Goal: Task Accomplishment & Management: Manage account settings

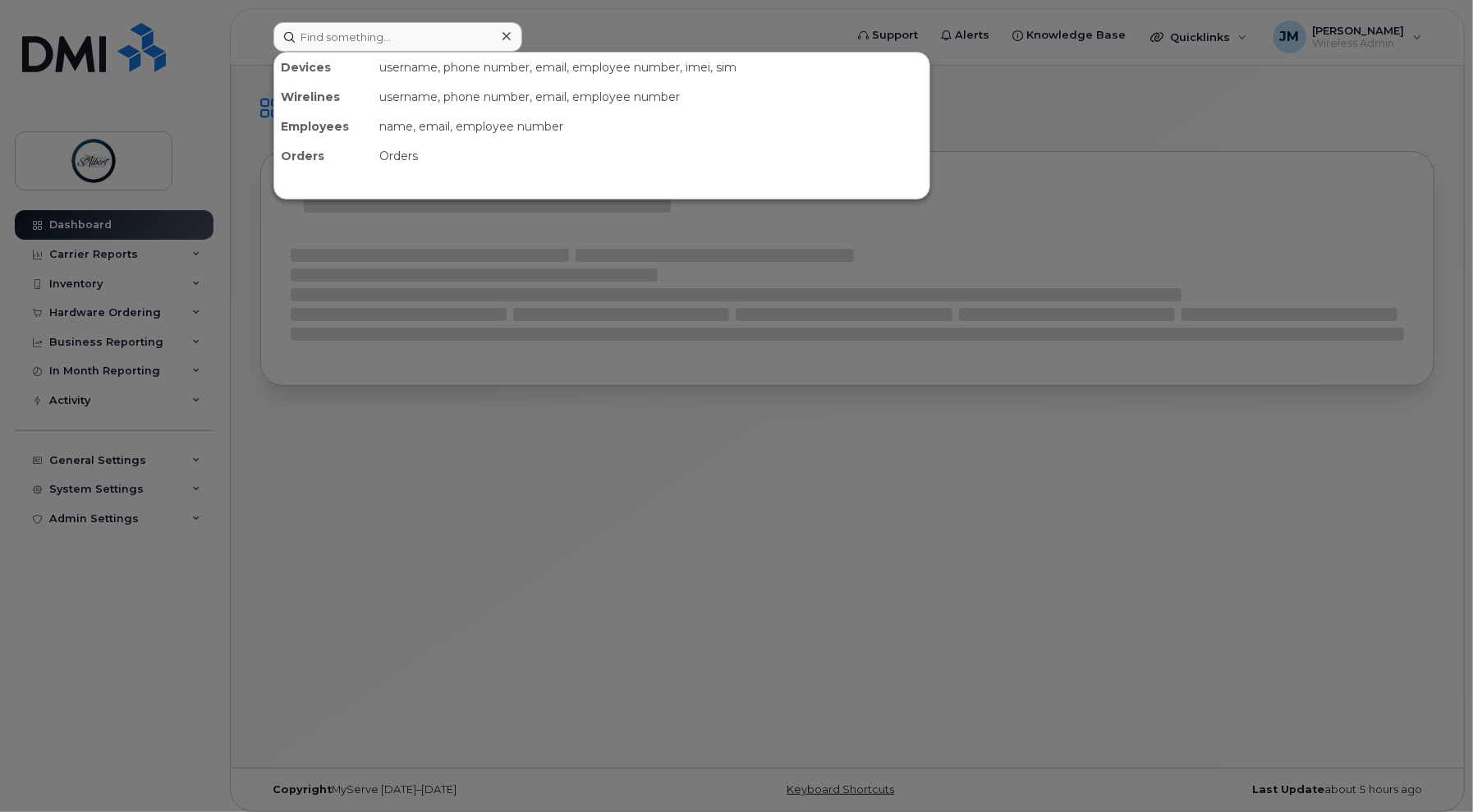
click at [450, 28] on input at bounding box center [397, 37] width 249 height 29
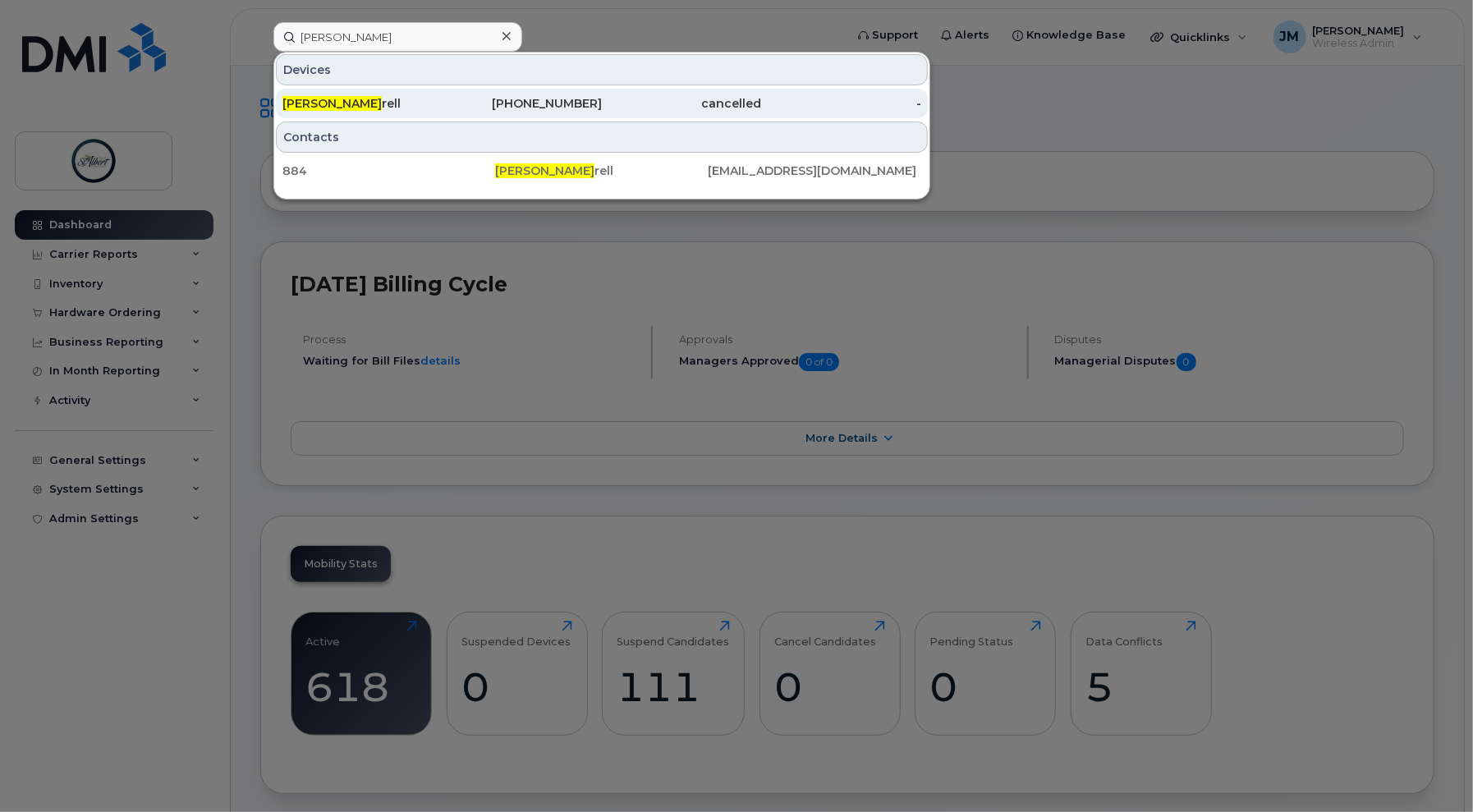
type input "steve far"
click at [457, 109] on div "780-497-9752" at bounding box center [522, 104] width 161 height 17
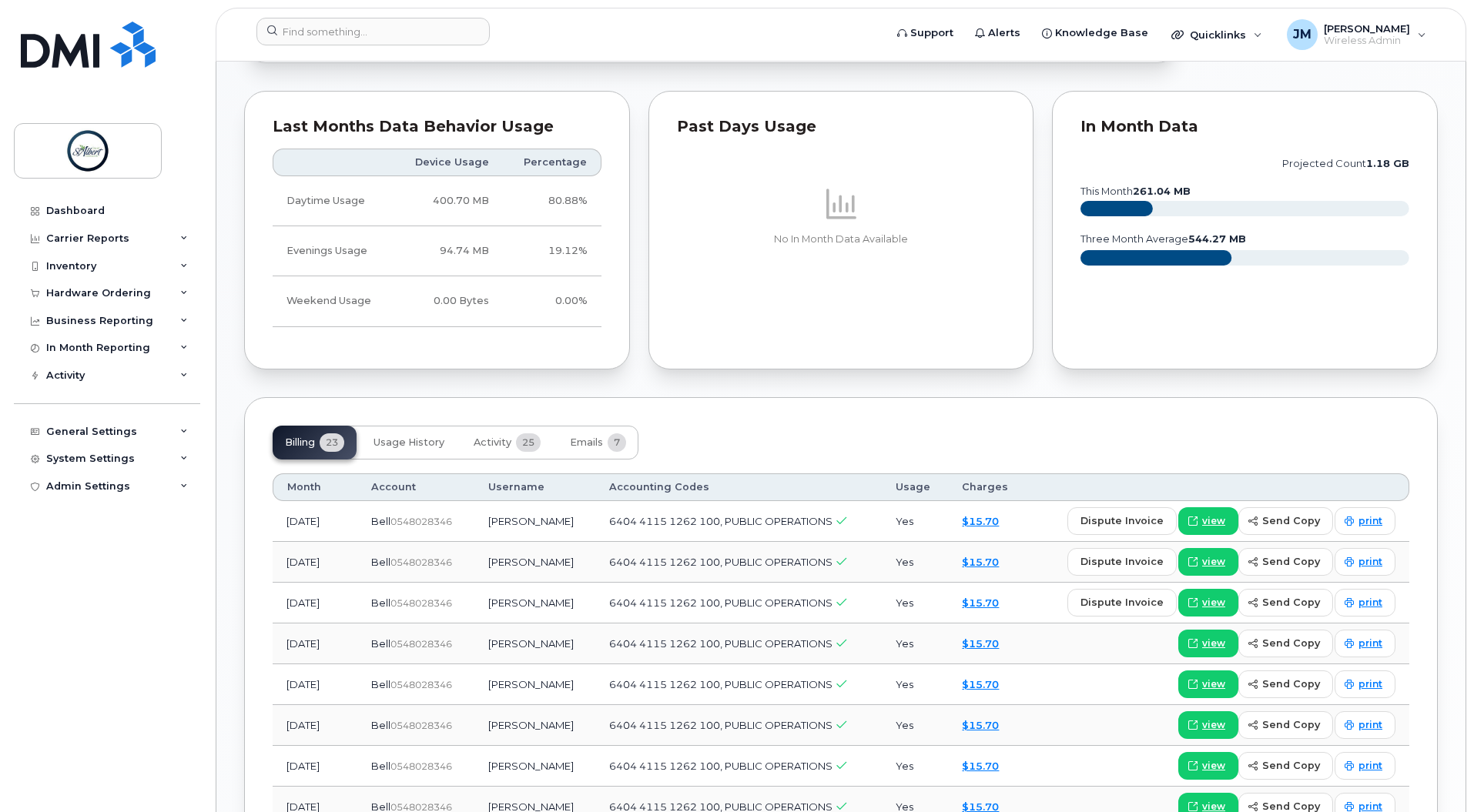
scroll to position [716, 0]
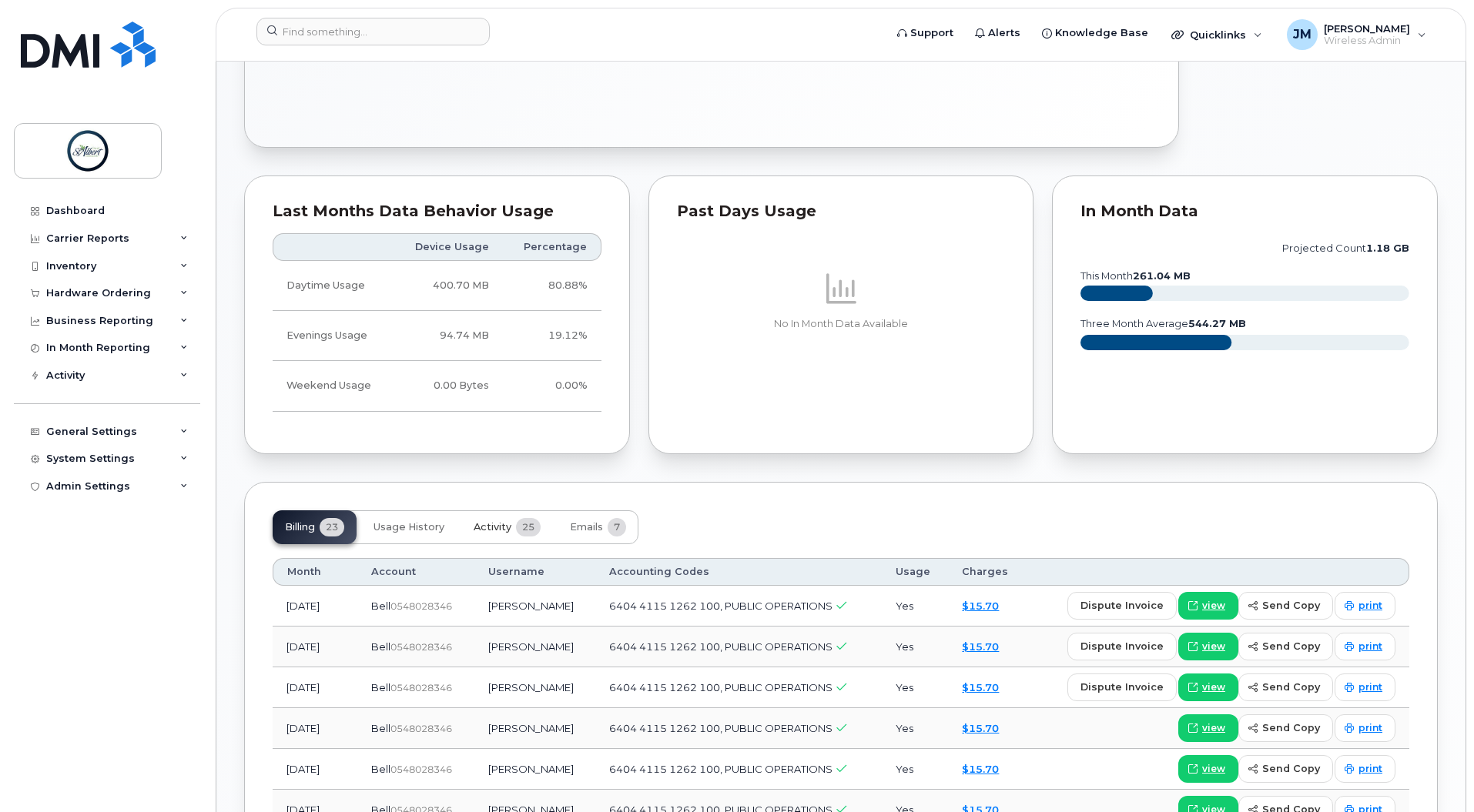
click at [484, 521] on span "Activity" at bounding box center [492, 527] width 38 height 12
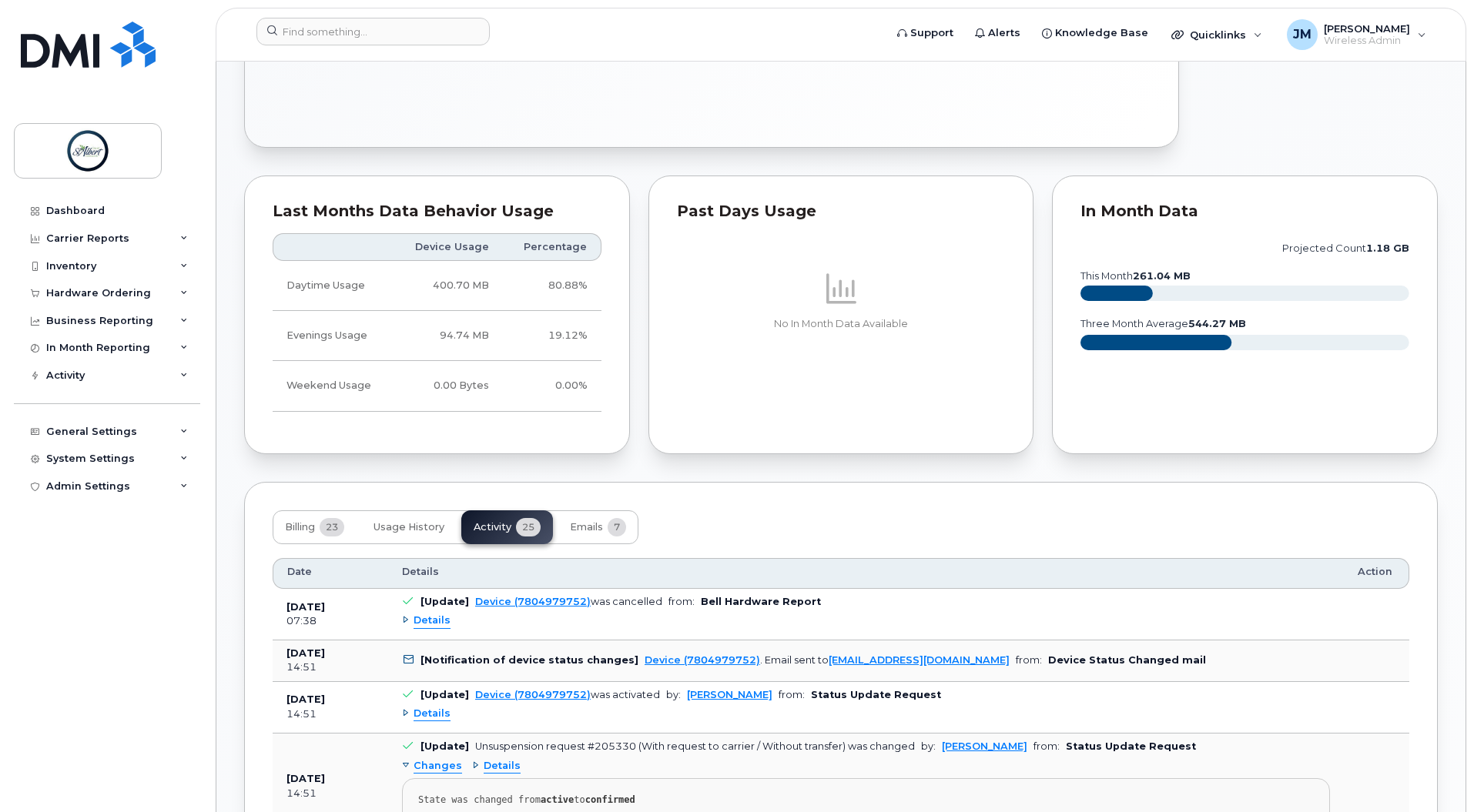
click at [408, 614] on div "Details" at bounding box center [426, 620] width 48 height 15
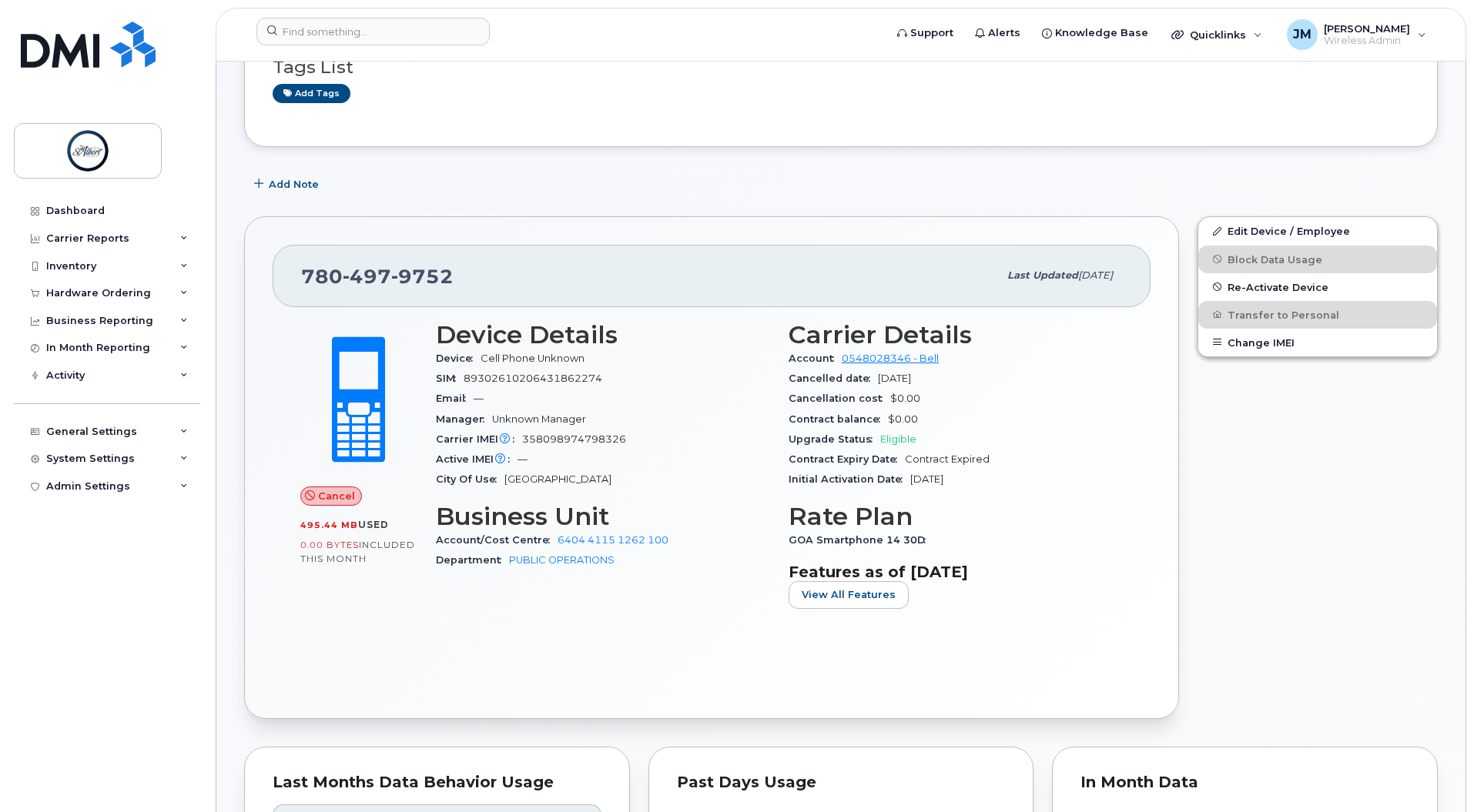
scroll to position [8, 0]
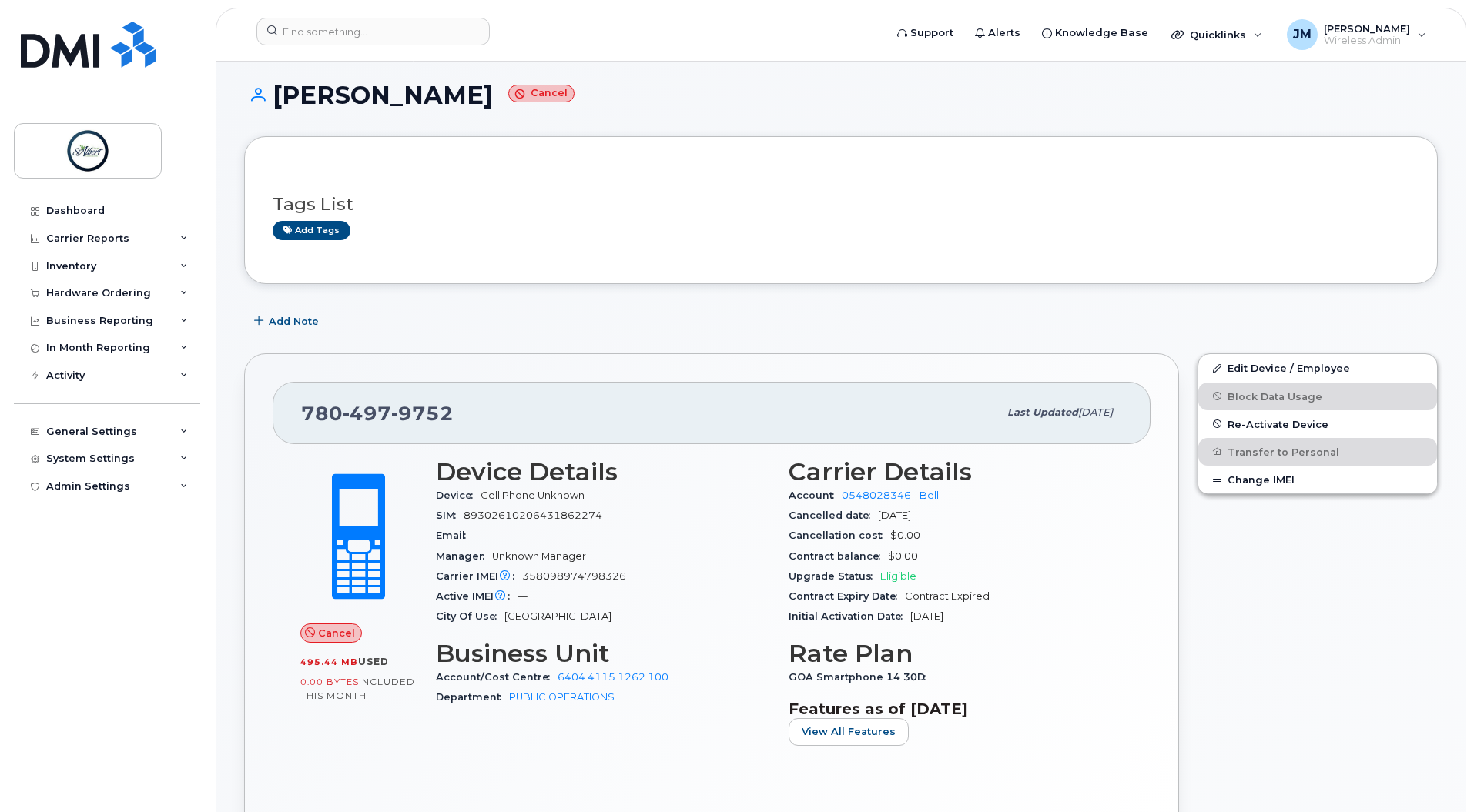
click at [1132, 636] on div "Cancel 495.44 MB  used 0.00 Bytes  included this month Device Details Device Ce…" at bounding box center [712, 636] width 878 height 384
click at [1293, 421] on span "Re-Activate Device" at bounding box center [1277, 423] width 101 height 11
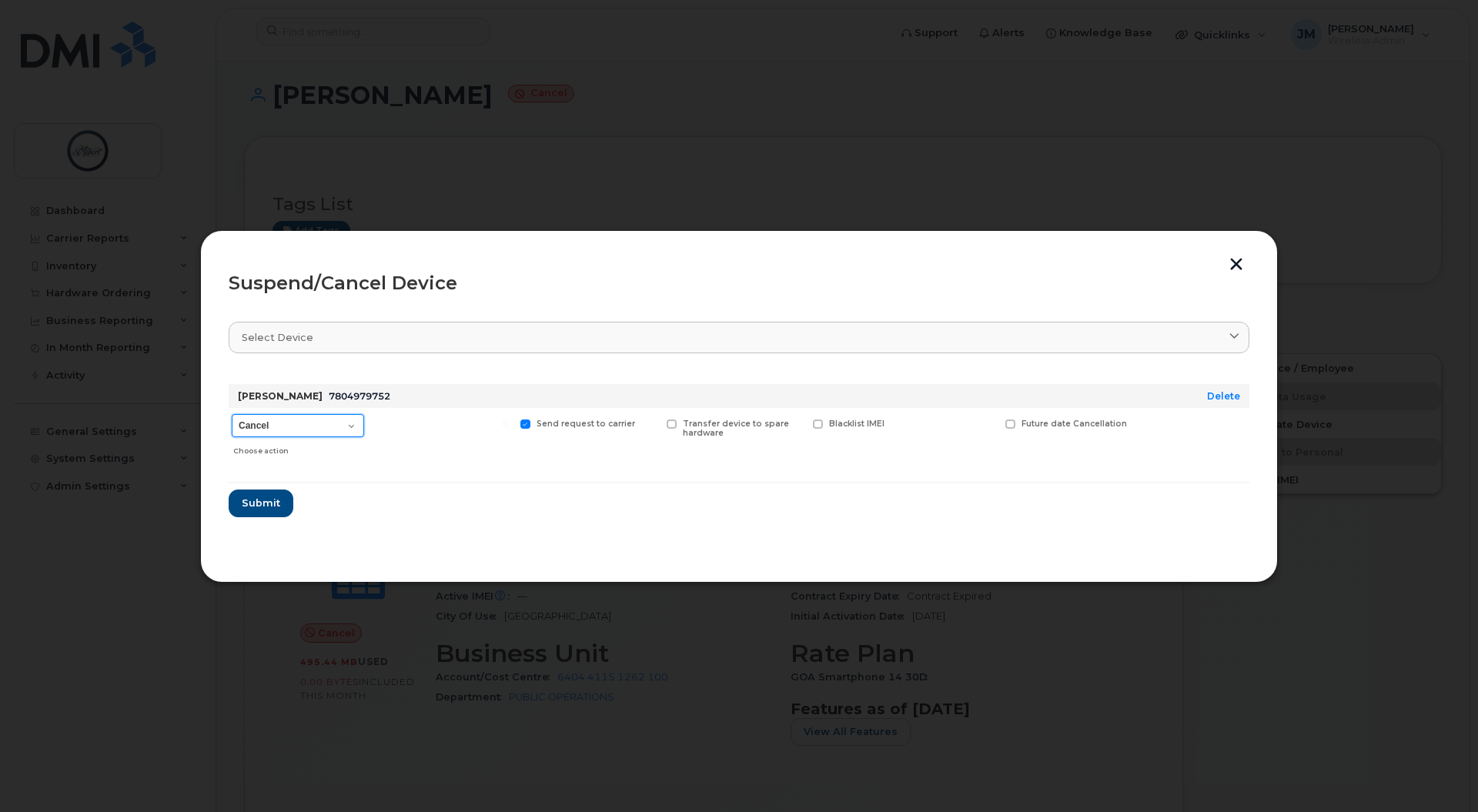
click at [328, 422] on select "Cancel Suspend - Extend Suspension Suspend - Reduced Rate Suspend - Full Rate S…" at bounding box center [298, 425] width 132 height 23
select select "[object Object]"
click at [231, 414] on select "Cancel Suspend - Extend Suspension Suspend - Reduced Rate Suspend - Full Rate S…" at bounding box center [298, 425] width 132 height 23
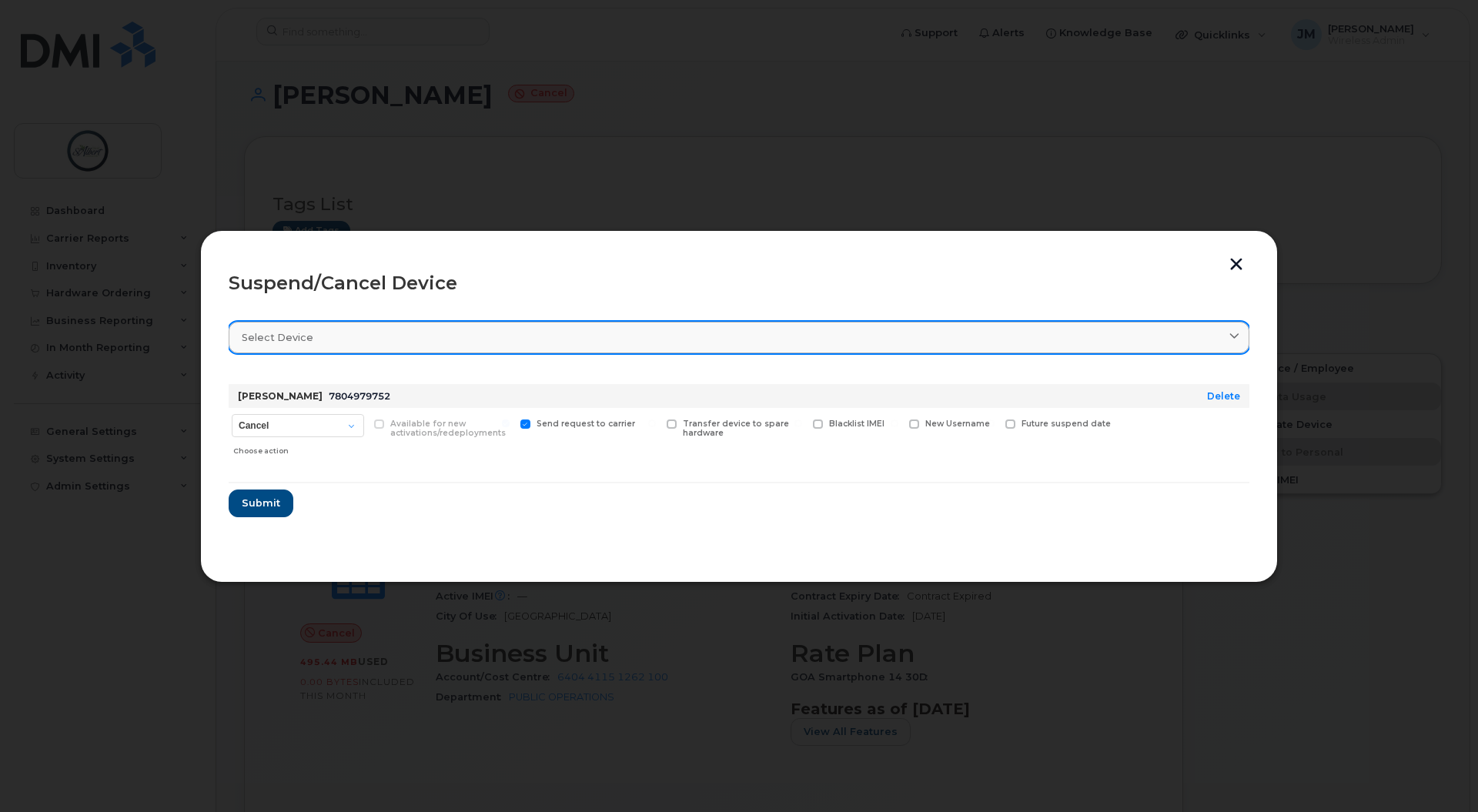
click at [586, 330] on div "Select device" at bounding box center [739, 337] width 995 height 15
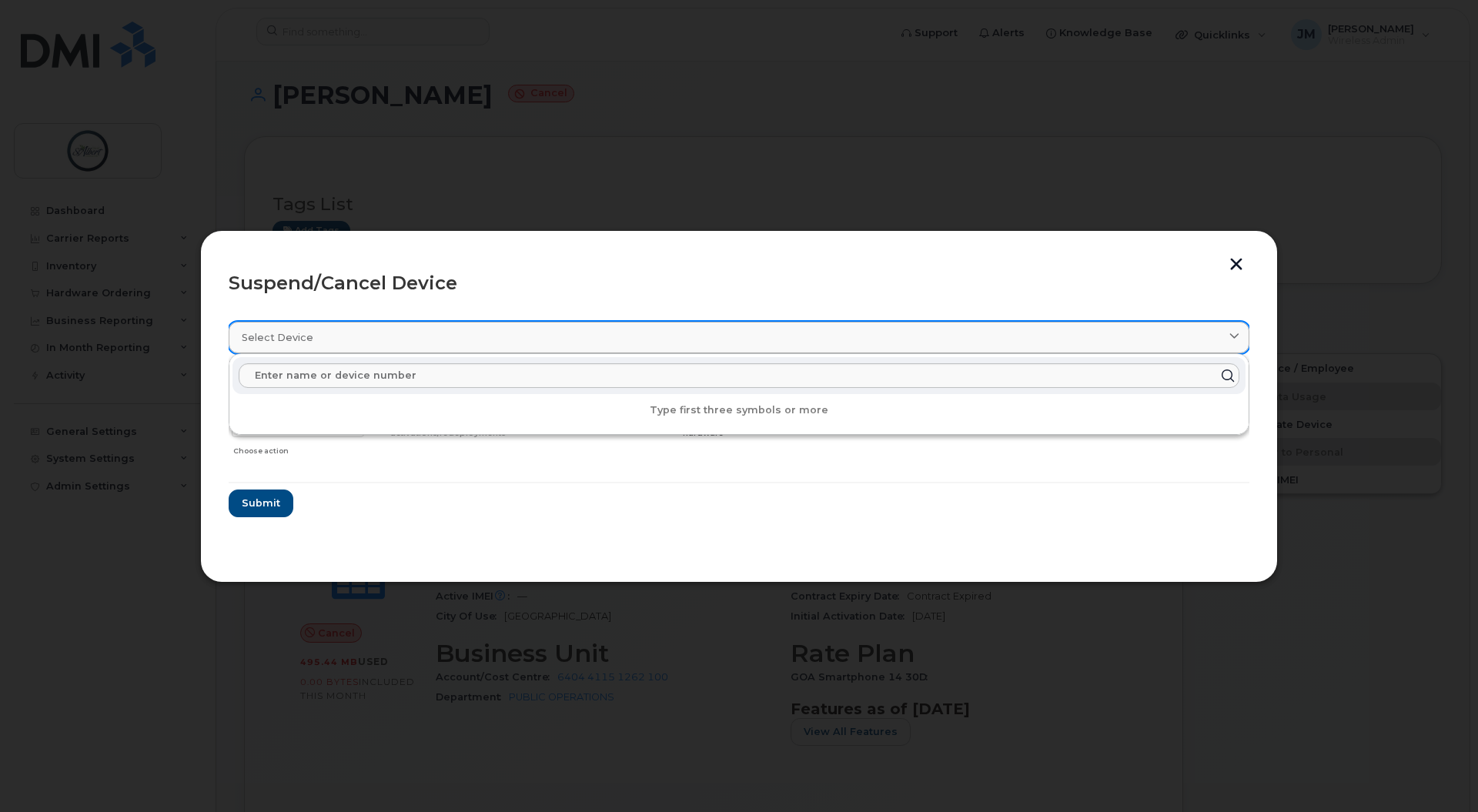
click at [586, 331] on div "Select device" at bounding box center [739, 337] width 995 height 15
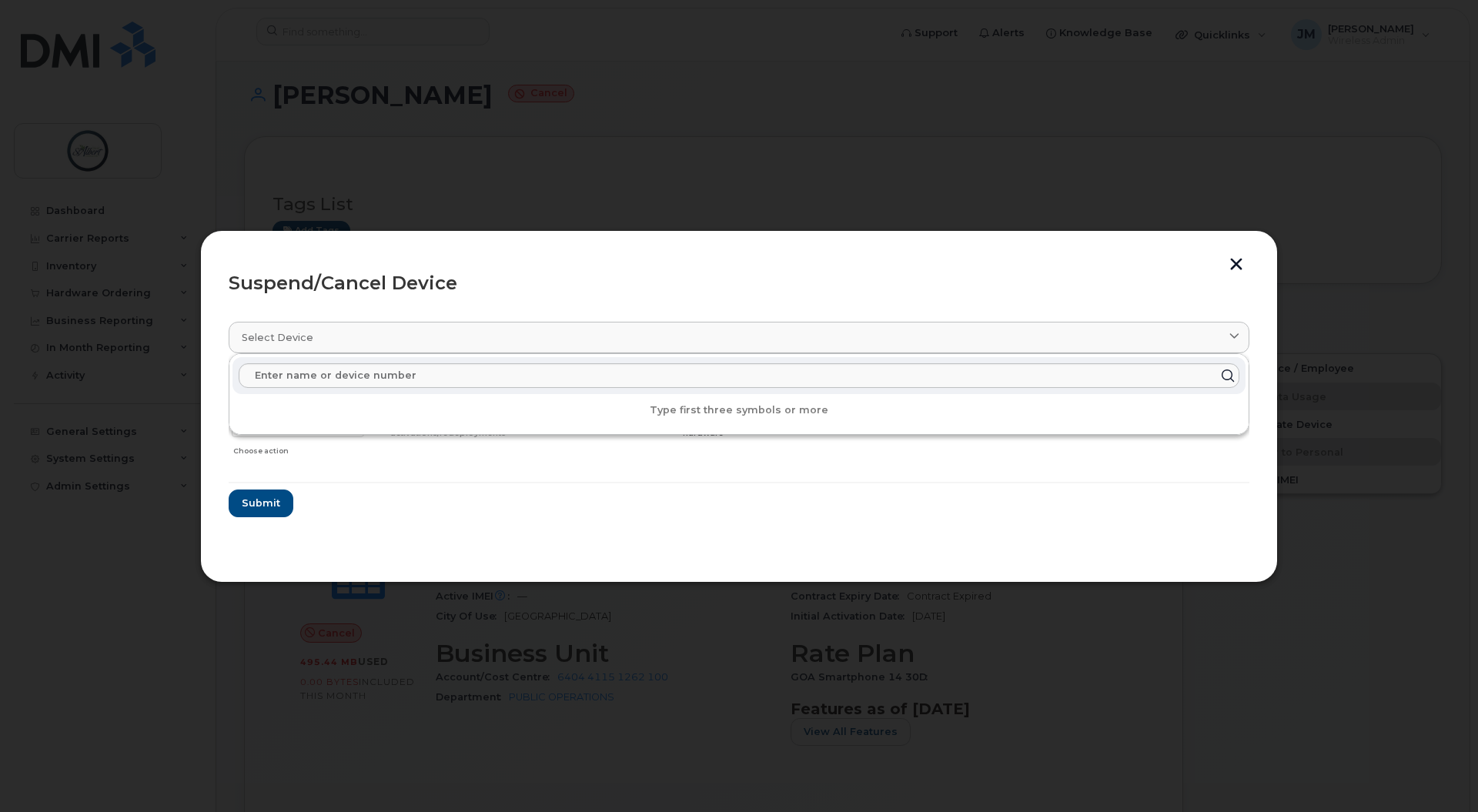
click at [650, 265] on header "Suspend/Cancel Device" at bounding box center [739, 283] width 1021 height 49
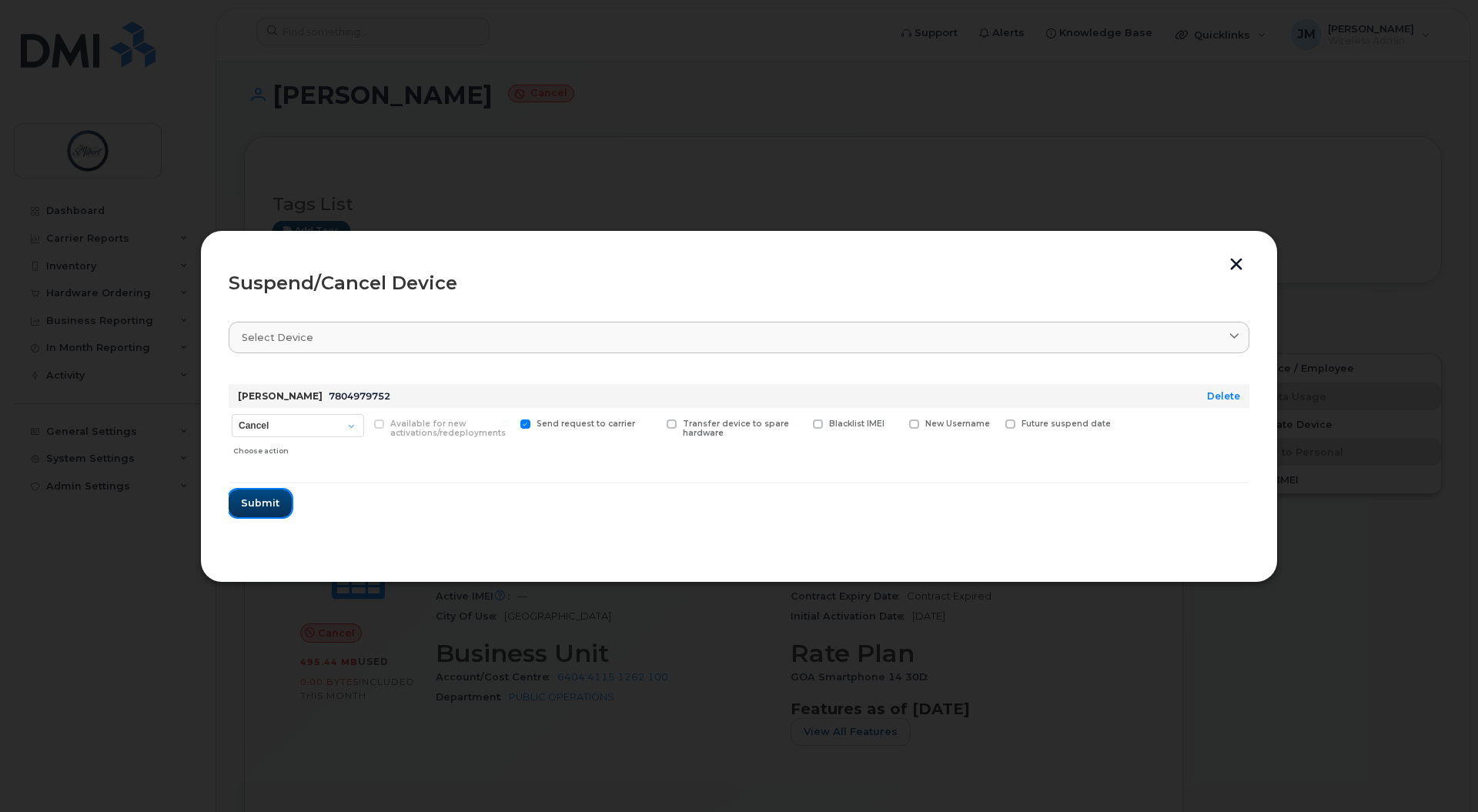
click at [260, 504] on span "Submit" at bounding box center [260, 502] width 39 height 15
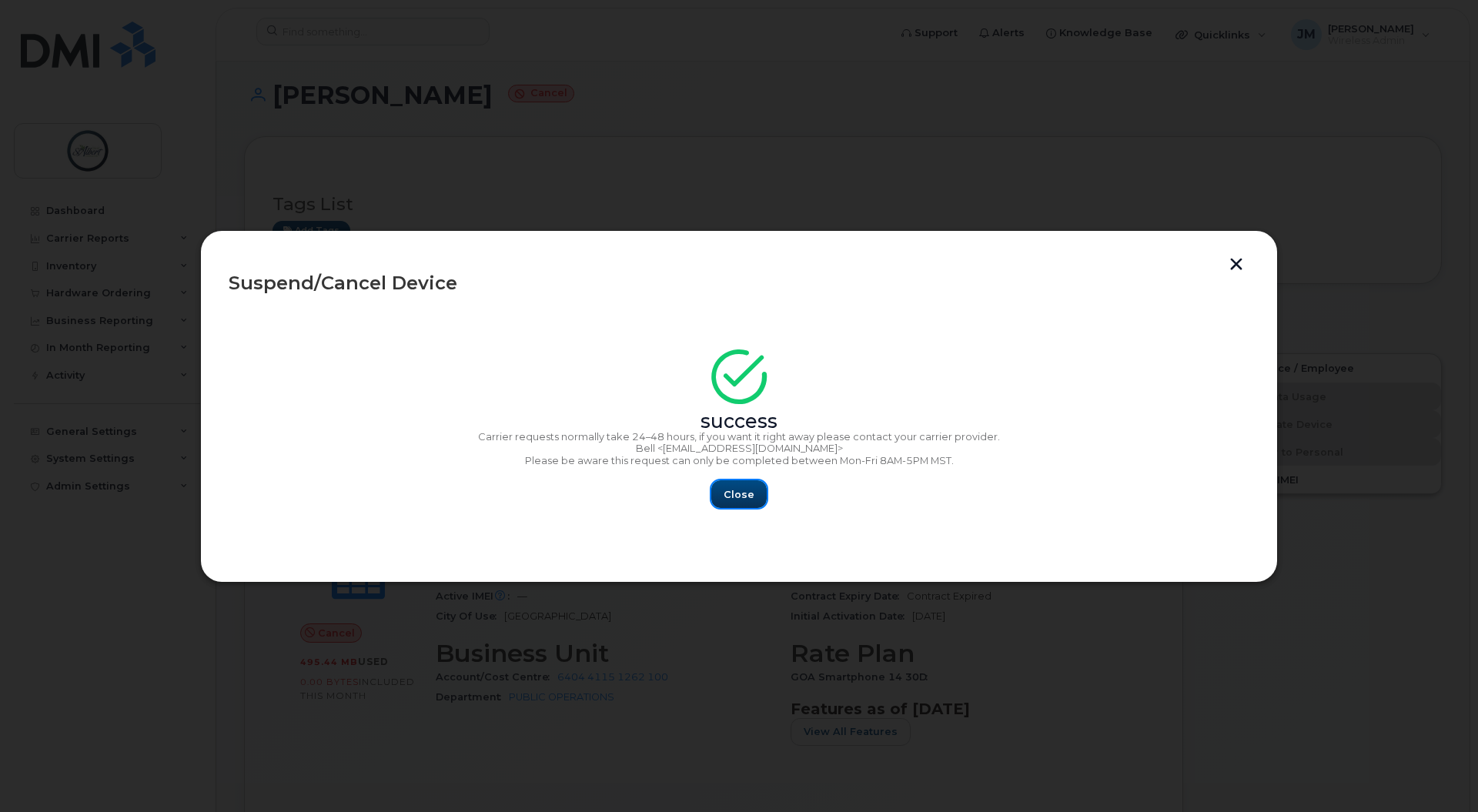
click at [726, 498] on span "Close" at bounding box center [739, 494] width 31 height 15
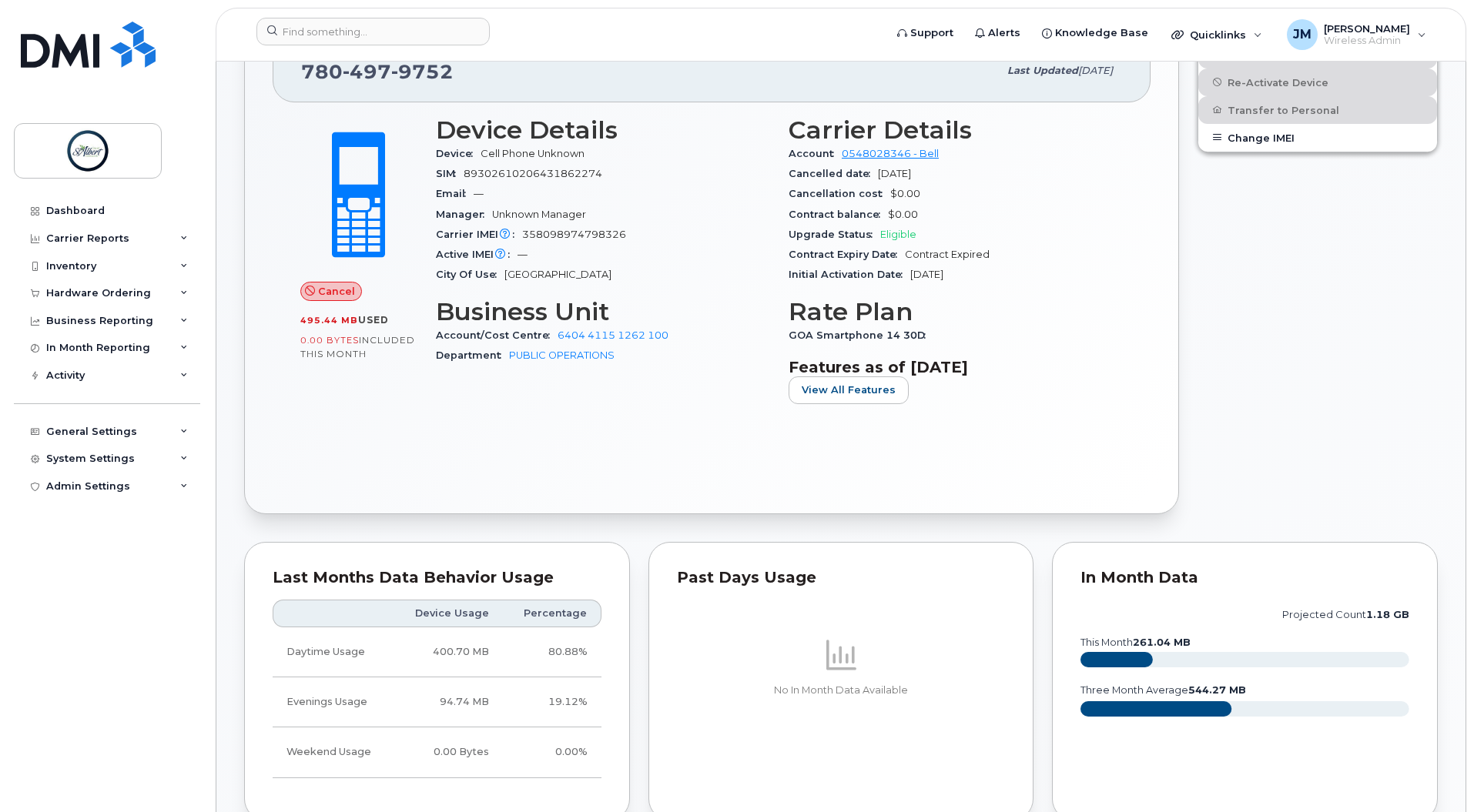
scroll to position [348, 0]
click at [1273, 566] on div "In Month Data projected count 1.18 GB this month 261.04 MB three month average …" at bounding box center [1244, 683] width 385 height 279
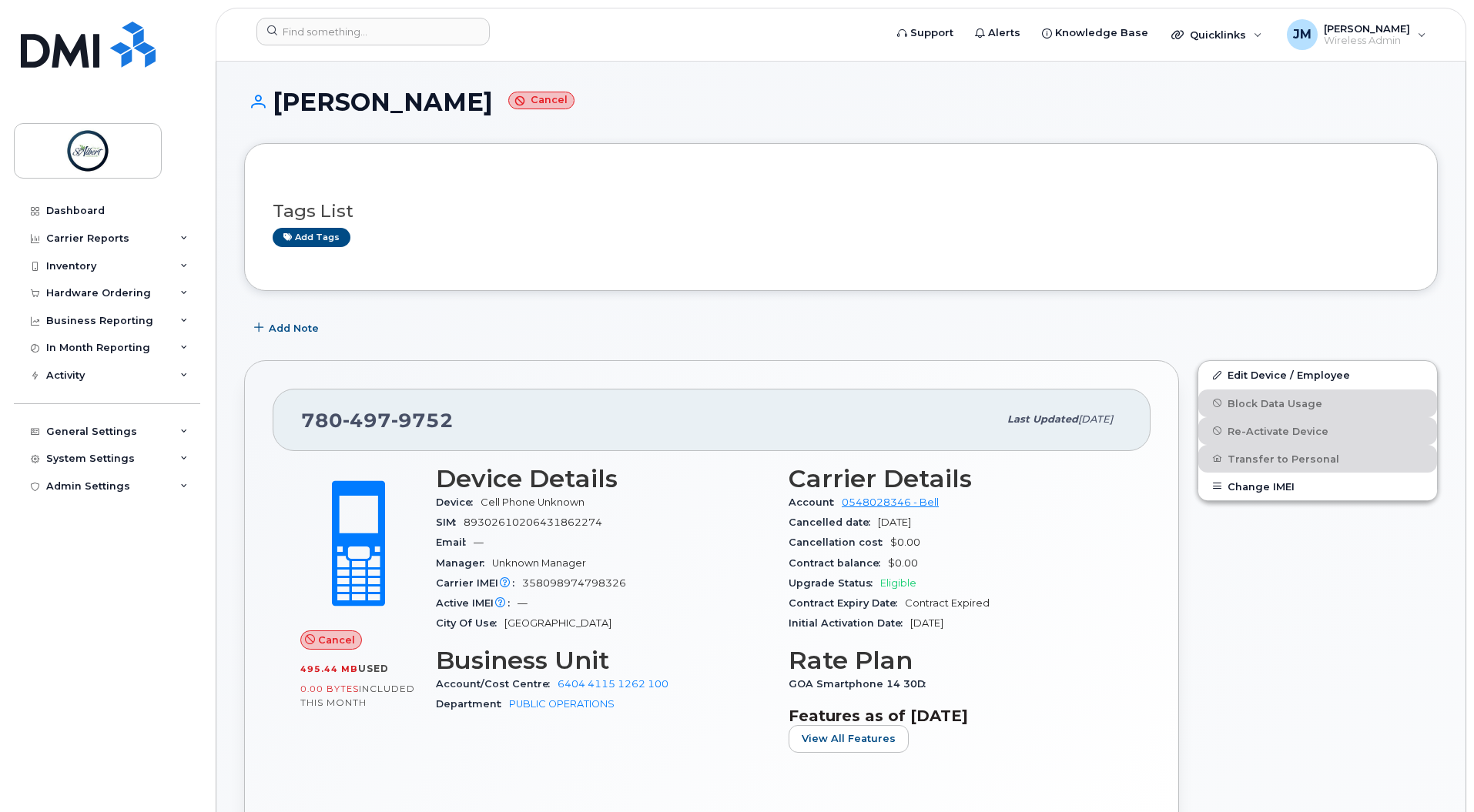
scroll to position [0, 0]
